Goal: Book appointment/travel/reservation

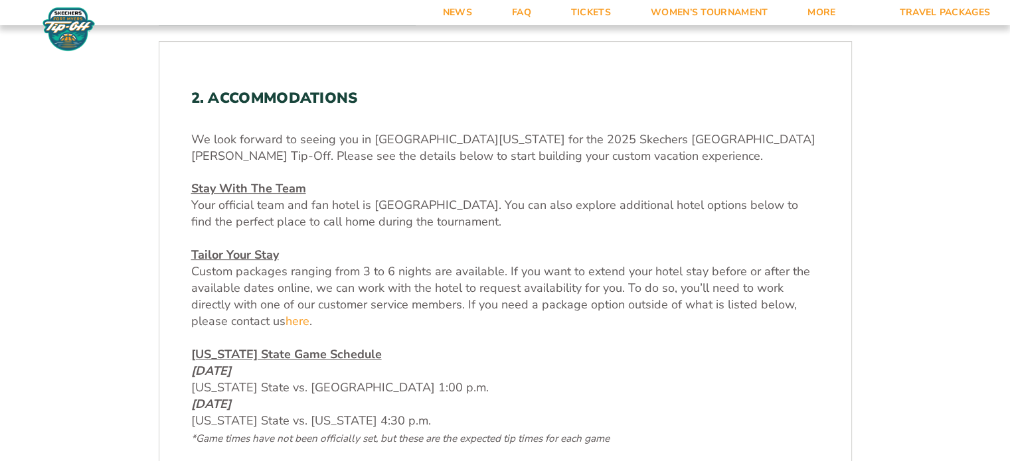
scroll to position [624, 0]
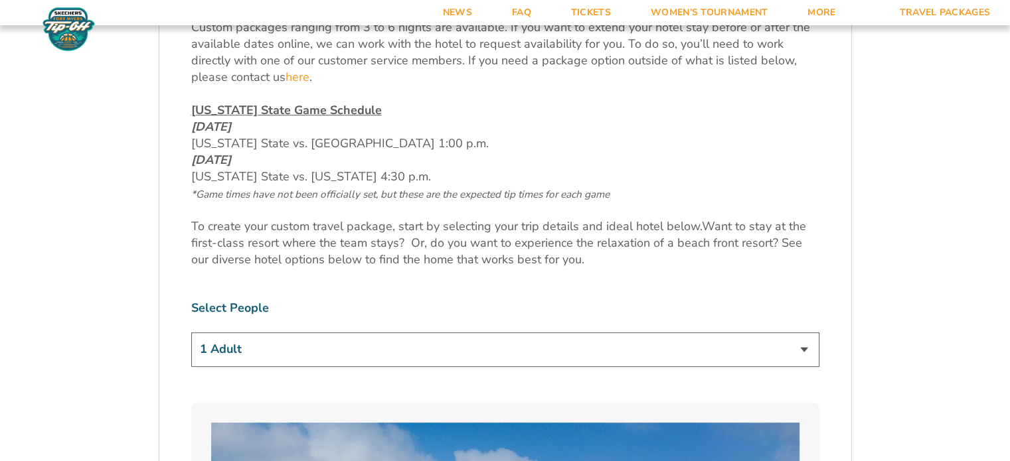
click at [402, 342] on select "1 Adult 2 Adults 3 Adults 4 Adults 2 Adults + 1 Child 2 Adults + 2 Children 2 A…" at bounding box center [505, 350] width 628 height 34
select select "2 Adults"
click at [191, 333] on select "1 Adult 2 Adults 3 Adults 4 Adults 2 Adults + 1 Child 2 Adults + 2 Children 2 A…" at bounding box center [505, 350] width 628 height 34
click at [321, 264] on p "To create your custom travel package, start by selecting your trip details and …" at bounding box center [505, 243] width 628 height 50
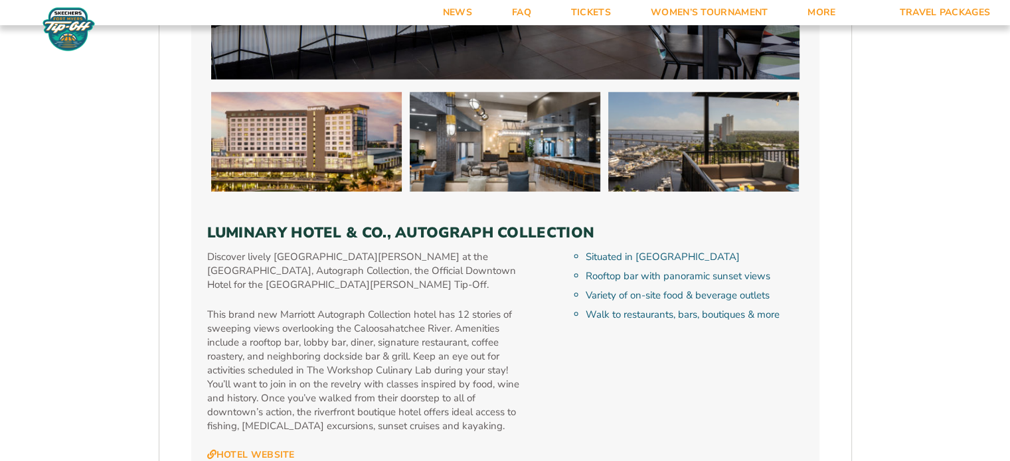
scroll to position [3978, 0]
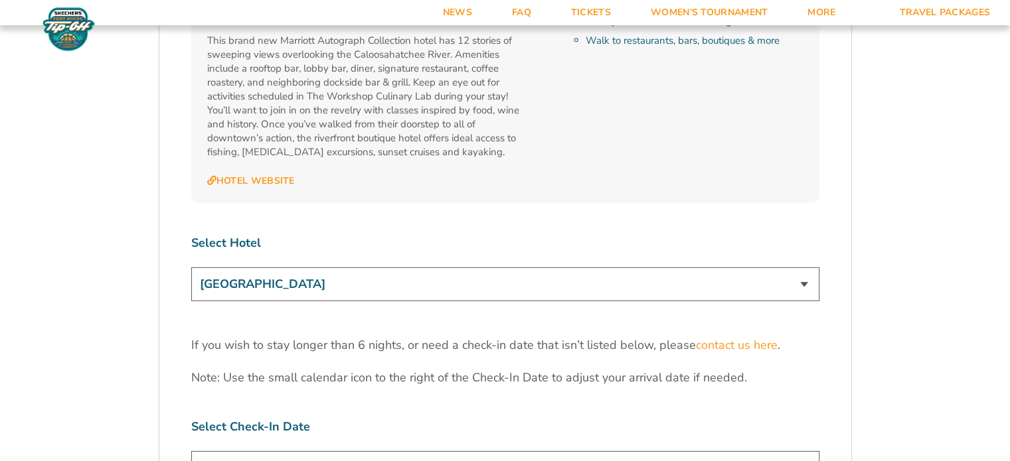
click at [304, 268] on select "[GEOGRAPHIC_DATA] [GEOGRAPHIC_DATA] [GEOGRAPHIC_DATA], Autograph Collection" at bounding box center [505, 285] width 628 height 34
select select "18477"
click at [191, 268] on select "[GEOGRAPHIC_DATA] [GEOGRAPHIC_DATA] [GEOGRAPHIC_DATA], Autograph Collection" at bounding box center [505, 285] width 628 height 34
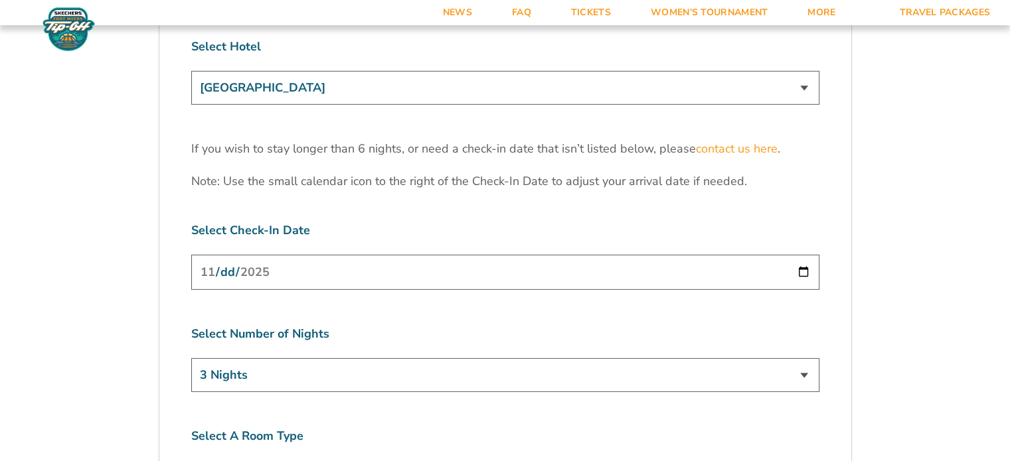
scroll to position [4174, 0]
click at [256, 358] on select "3 Nights 4 Nights 5 Nights 6 Nights" at bounding box center [505, 375] width 628 height 34
click at [273, 326] on label "Select Number of Nights" at bounding box center [505, 334] width 628 height 17
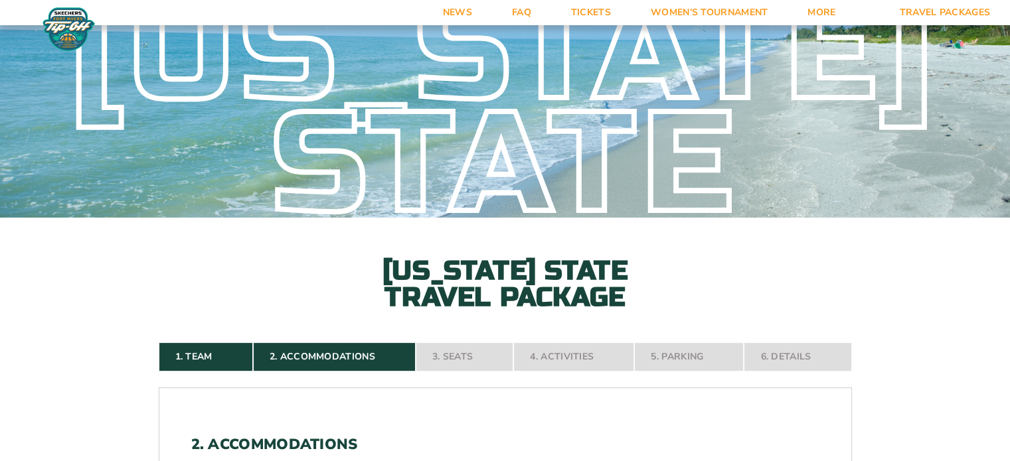
scroll to position [0, 0]
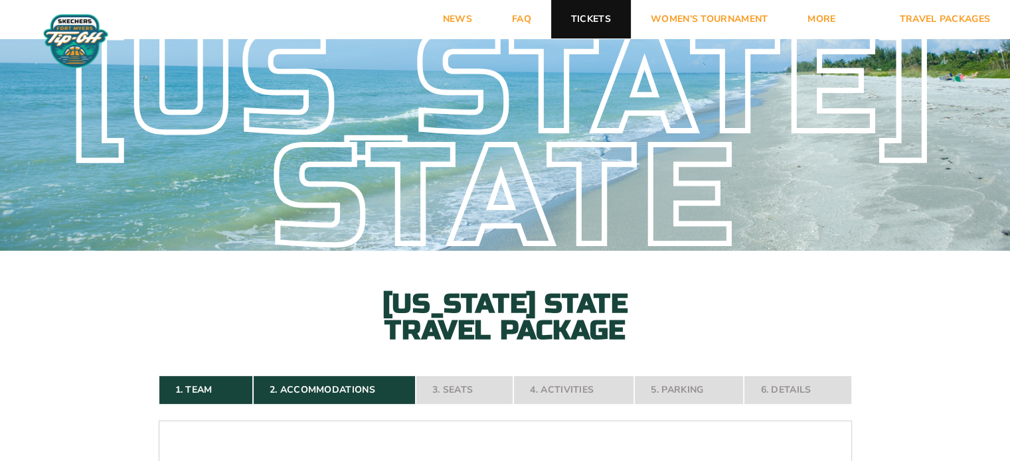
click at [592, 17] on link "Tickets" at bounding box center [591, 19] width 80 height 39
